Goal: Task Accomplishment & Management: Manage account settings

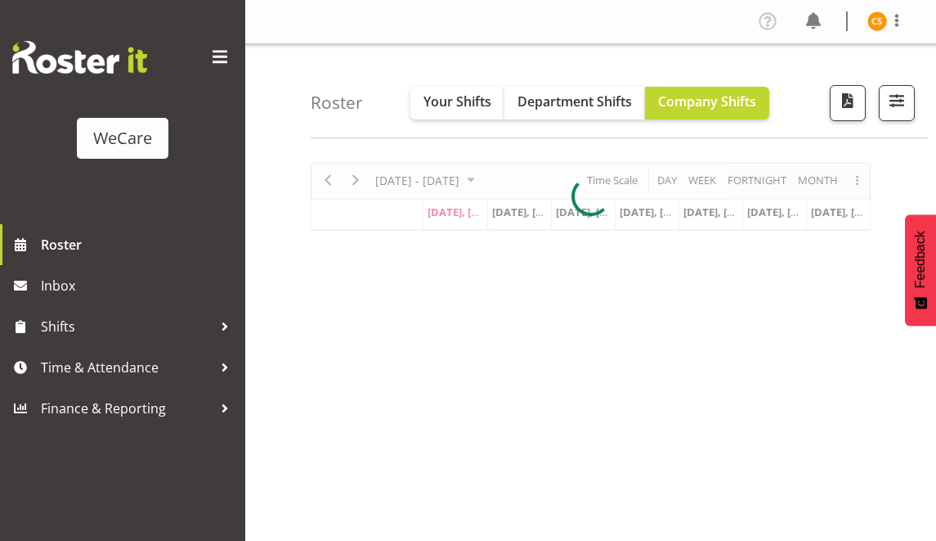
click at [222, 44] on span at bounding box center [220, 57] width 26 height 26
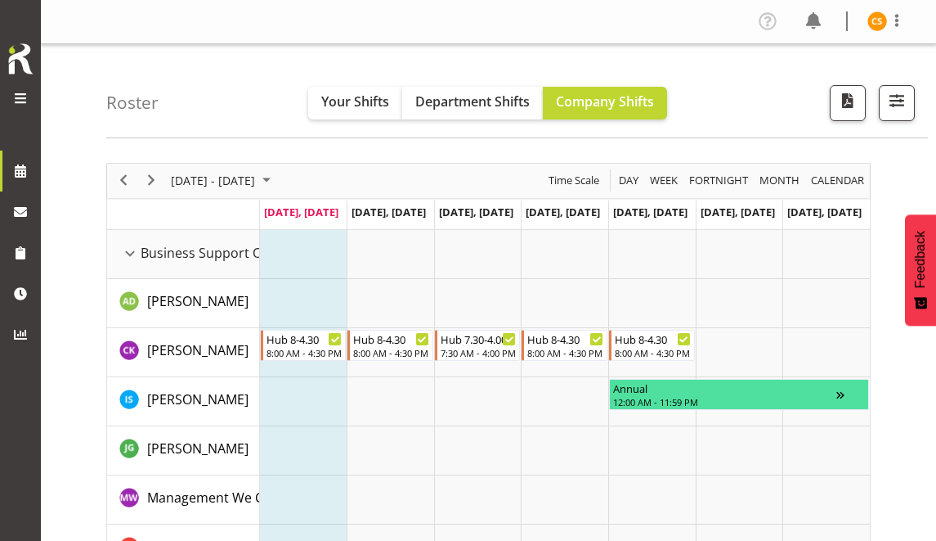
click at [337, 111] on button "Your Shifts" at bounding box center [355, 103] width 94 height 33
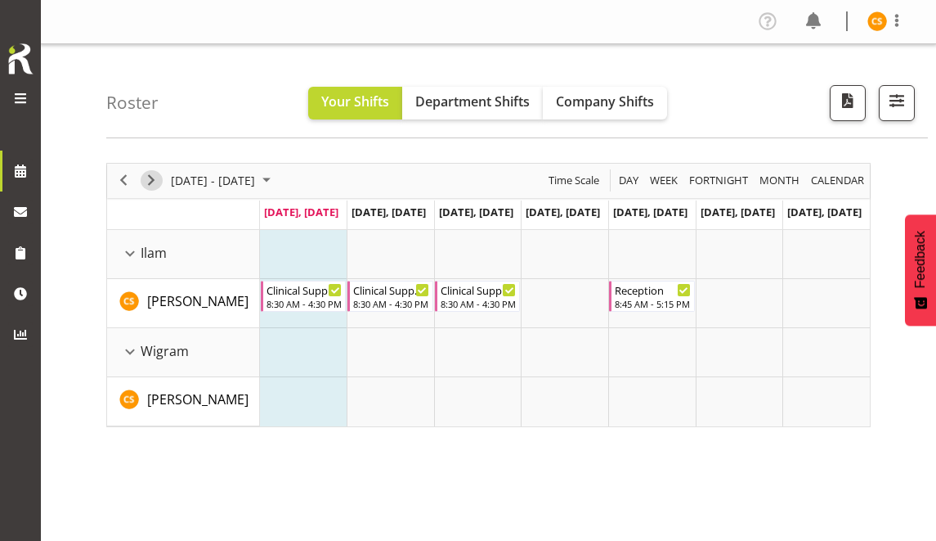
click at [155, 175] on span "Next" at bounding box center [151, 180] width 20 height 20
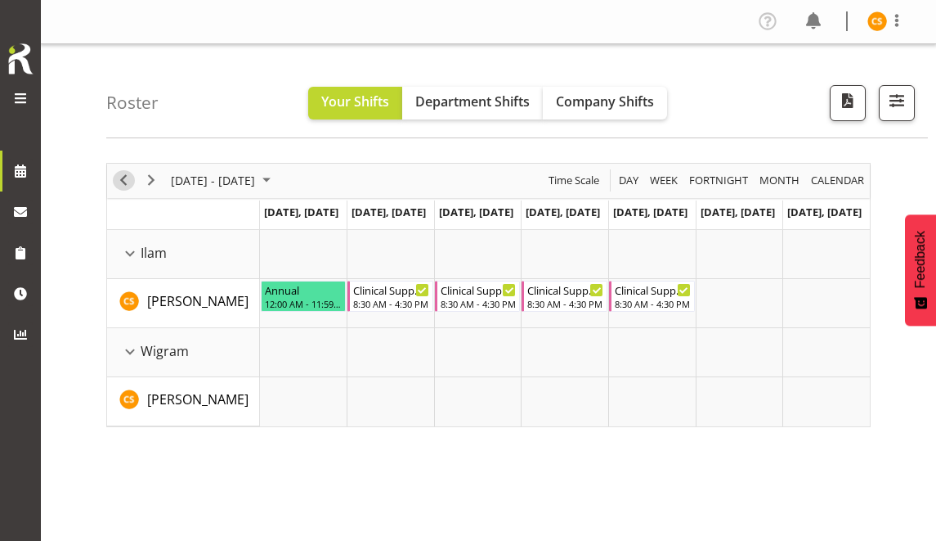
click at [128, 182] on span "Previous" at bounding box center [124, 180] width 20 height 20
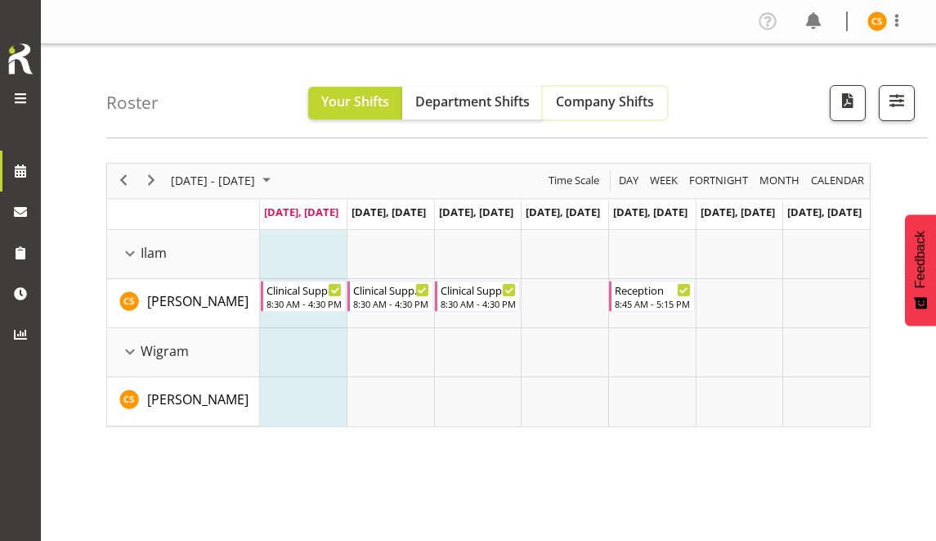
click at [617, 107] on span "Company Shifts" at bounding box center [605, 101] width 98 height 18
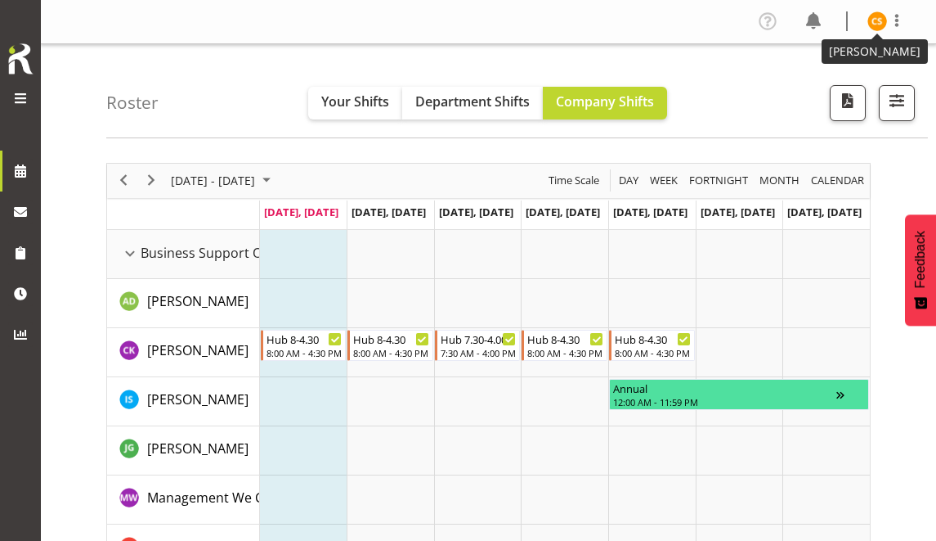
click at [875, 29] on img at bounding box center [878, 21] width 20 height 20
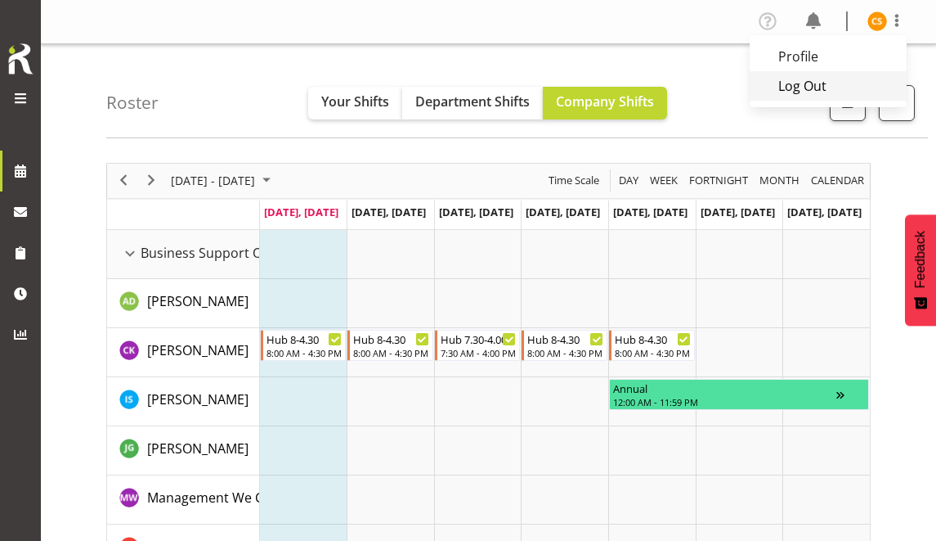
click at [855, 87] on link "Log Out" at bounding box center [828, 85] width 157 height 29
